Goal: Information Seeking & Learning: Learn about a topic

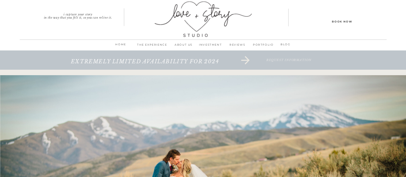
click at [258, 44] on p "PORTFOLIO" at bounding box center [263, 46] width 25 height 9
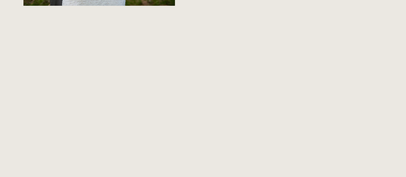
scroll to position [1195, 0]
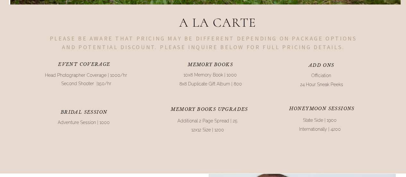
scroll to position [1616, 0]
